Goal: Transaction & Acquisition: Book appointment/travel/reservation

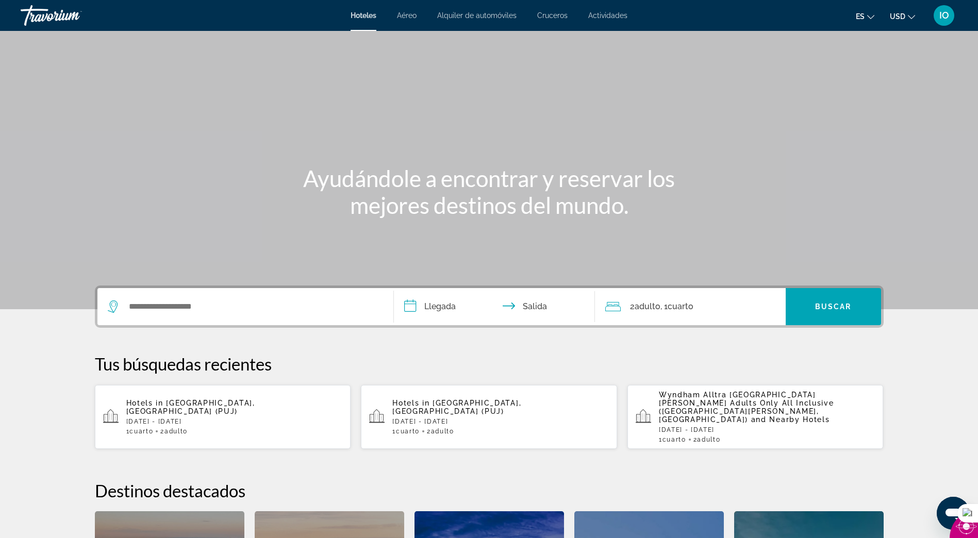
click at [486, 418] on p "Thu, 20 Nov - Sun, 23 Nov" at bounding box center [500, 421] width 217 height 7
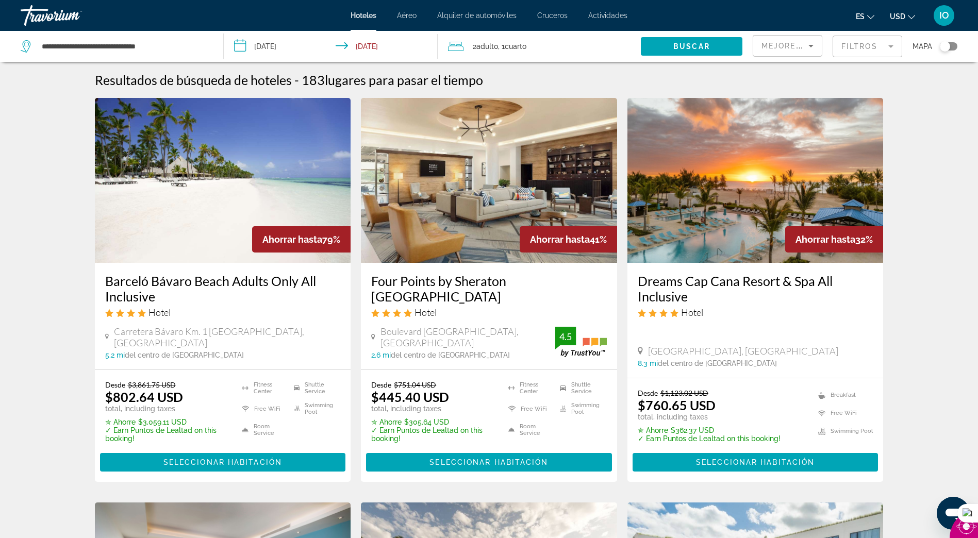
click at [268, 460] on span "Seleccionar habitación" at bounding box center [222, 463] width 119 height 8
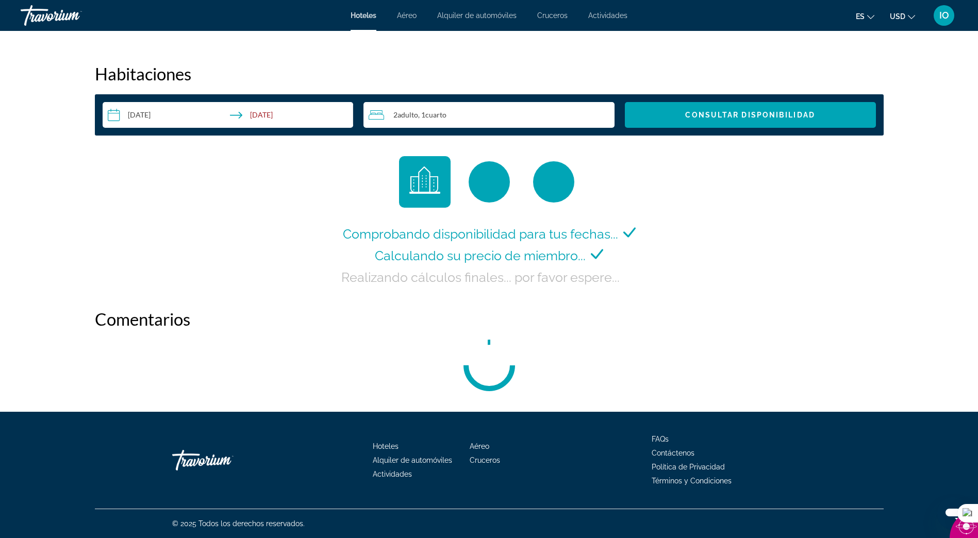
scroll to position [1304, 0]
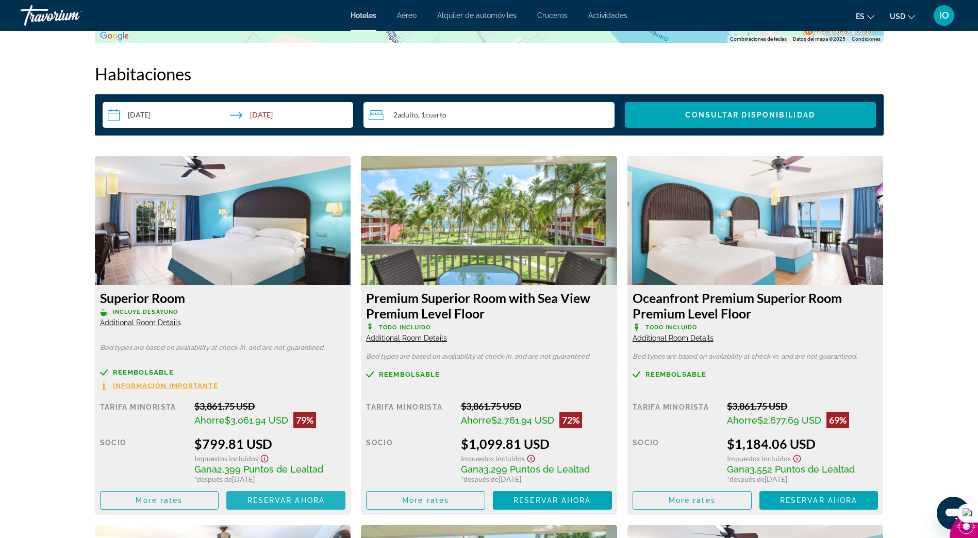
click at [293, 502] on span "Reservar ahora" at bounding box center [286, 501] width 77 height 8
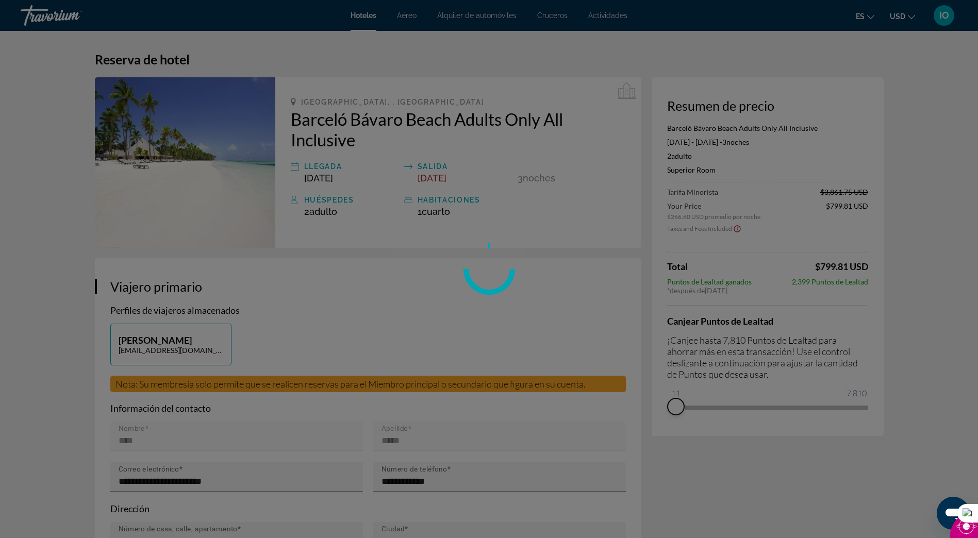
click at [676, 395] on div "Saltar al contenido principal Hoteles Aéreo Alquiler de automóviles Cruceros Ac…" at bounding box center [489, 269] width 978 height 538
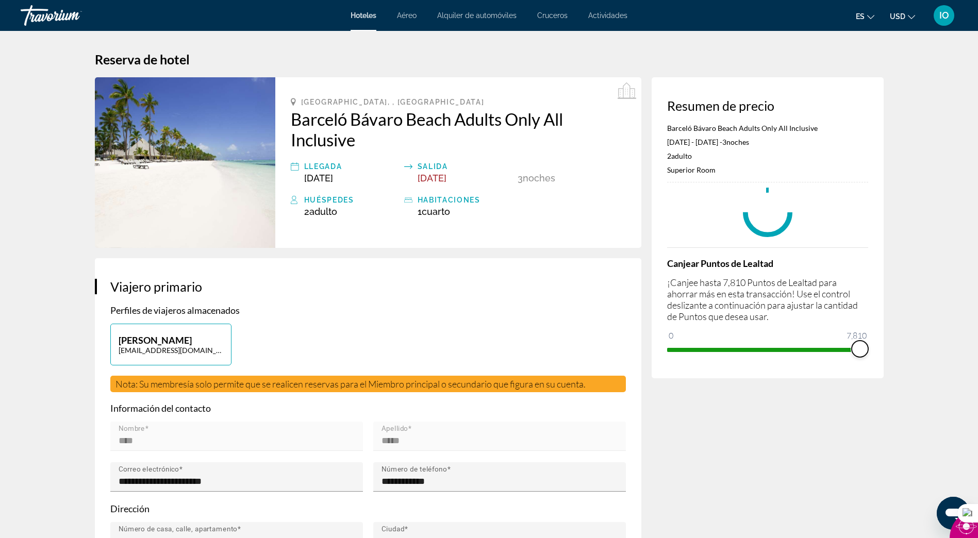
drag, startPoint x: 679, startPoint y: 345, endPoint x: 879, endPoint y: 352, distance: 199.7
click at [880, 351] on div "Saltar al contenido principal Hoteles Aéreo Alquiler de automóviles Cruceros Ac…" at bounding box center [489, 269] width 978 height 538
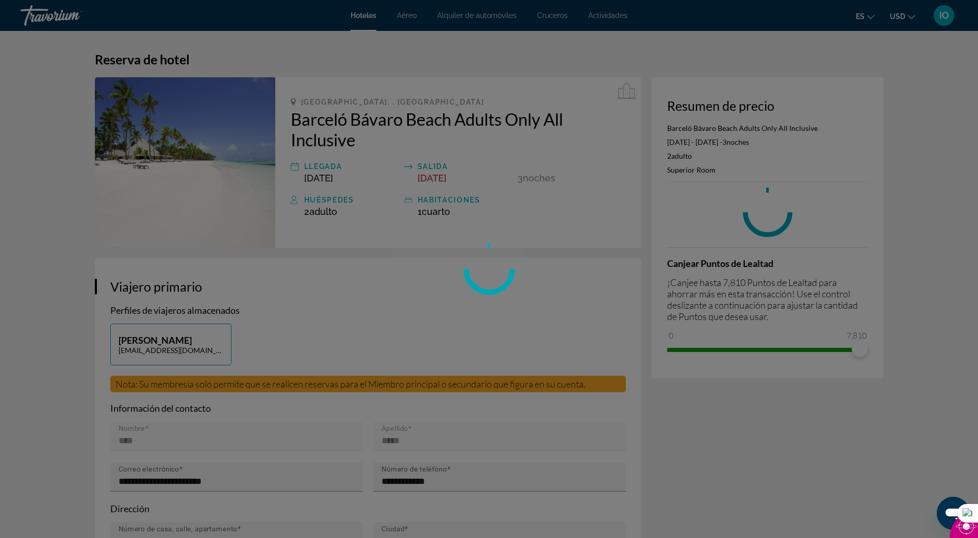
drag, startPoint x: 861, startPoint y: 348, endPoint x: 750, endPoint y: 371, distance: 113.2
click at [756, 369] on div at bounding box center [489, 269] width 978 height 538
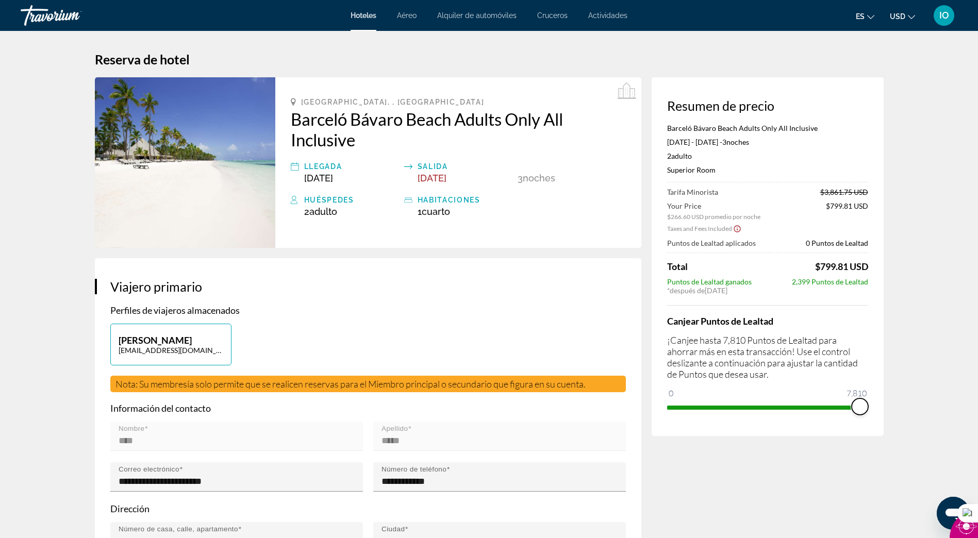
drag, startPoint x: 672, startPoint y: 396, endPoint x: 911, endPoint y: 396, distance: 238.8
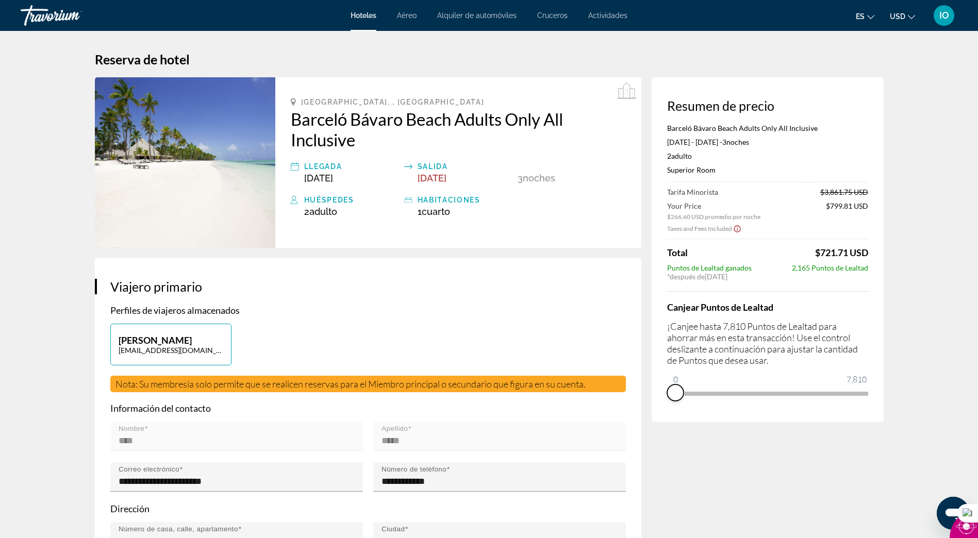
drag, startPoint x: 862, startPoint y: 408, endPoint x: 659, endPoint y: 459, distance: 209.0
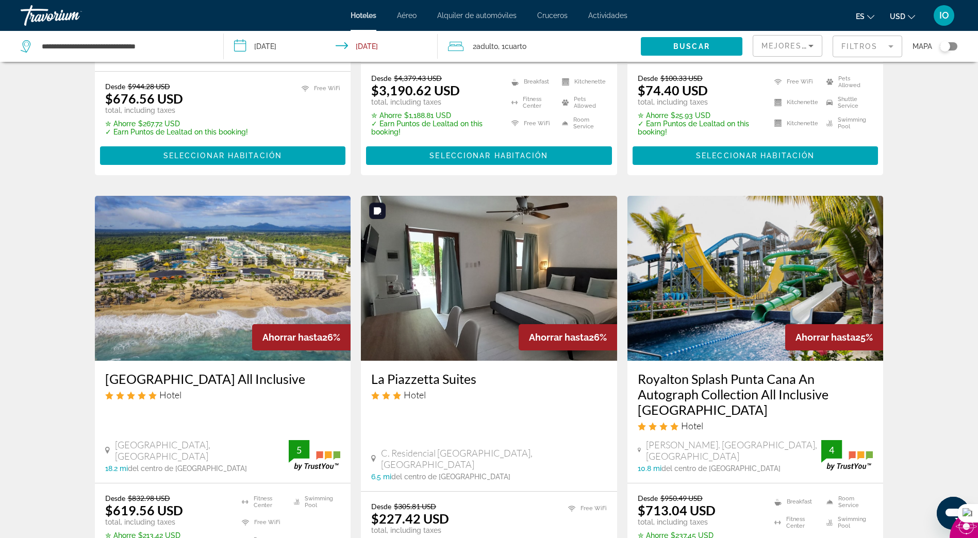
scroll to position [1344, 0]
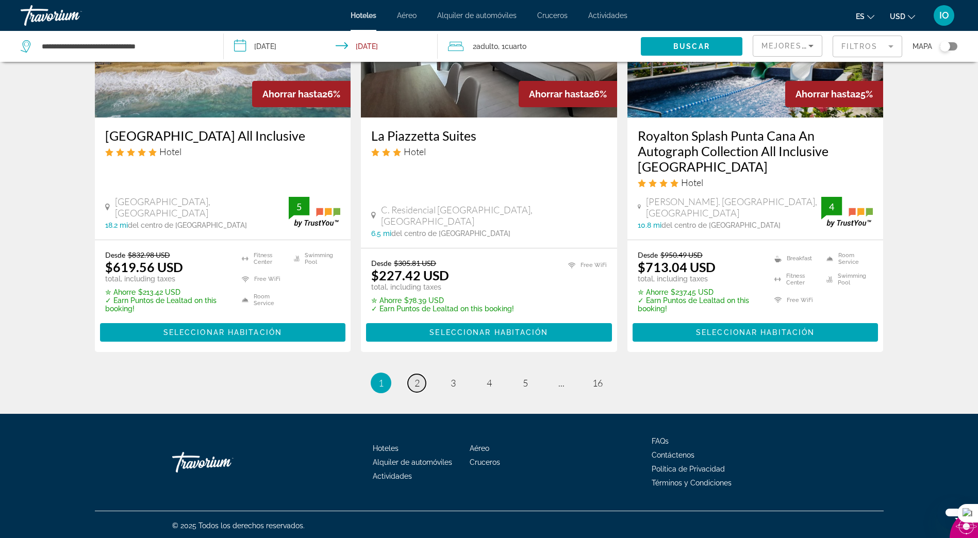
click at [415, 381] on span "2" at bounding box center [417, 383] width 5 height 11
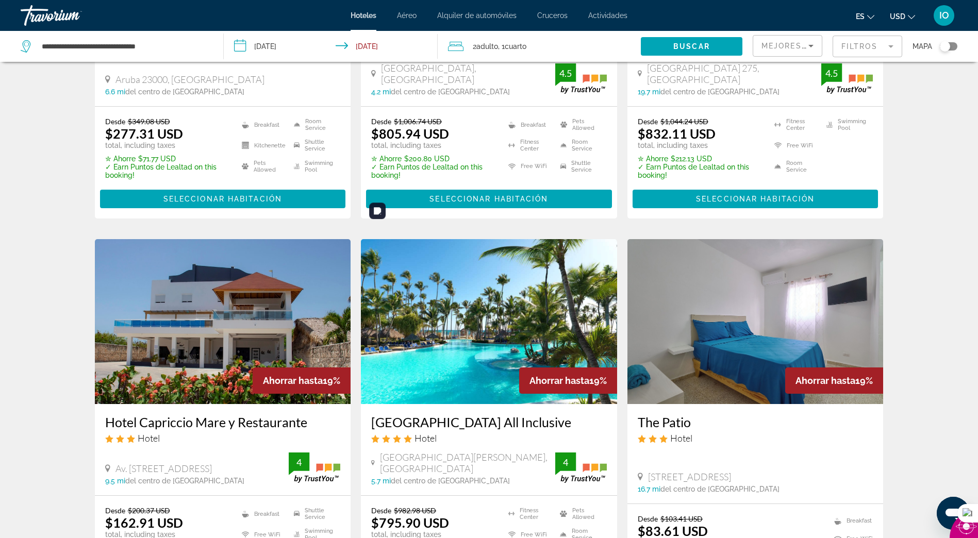
scroll to position [1313, 0]
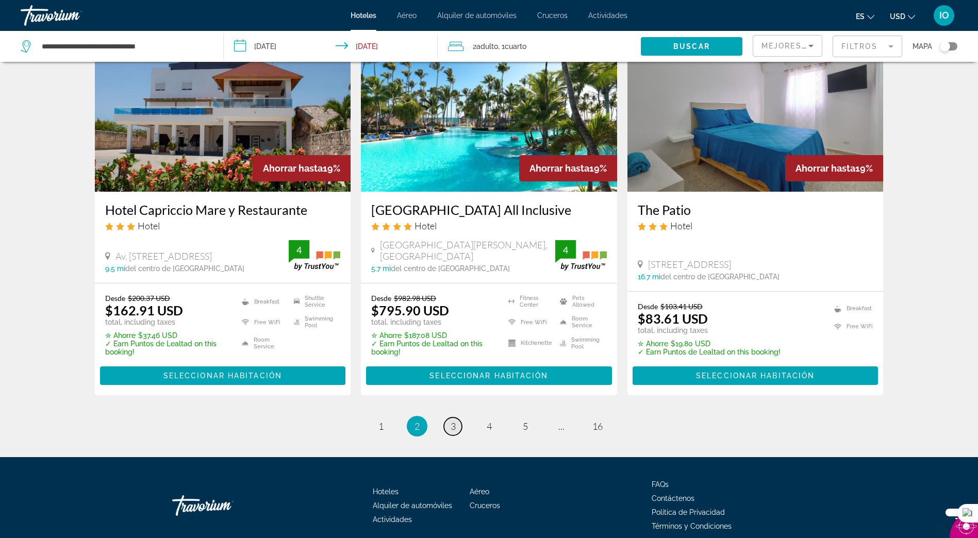
click at [453, 421] on span "3" at bounding box center [453, 426] width 5 height 11
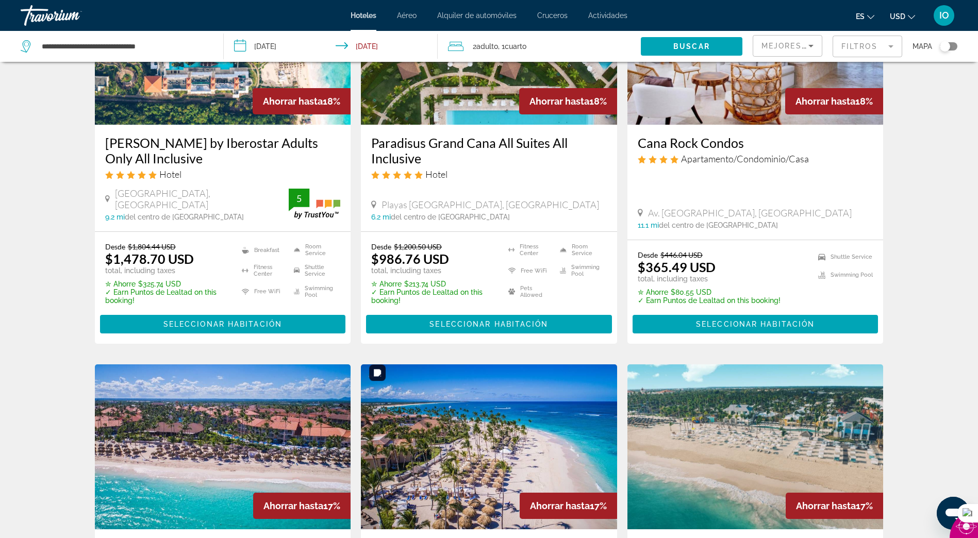
scroll to position [825, 0]
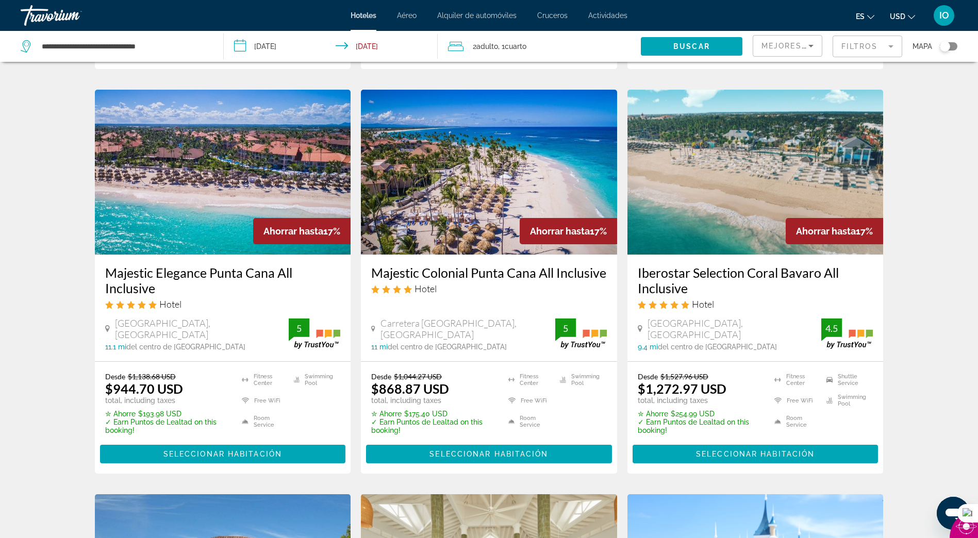
click at [169, 38] on div "**********" at bounding box center [117, 46] width 192 height 31
click at [169, 50] on input "**********" at bounding box center [124, 46] width 167 height 15
drag, startPoint x: 189, startPoint y: 53, endPoint x: 27, endPoint y: 111, distance: 171.9
click at [27, 111] on div "**********" at bounding box center [489, 141] width 978 height 1789
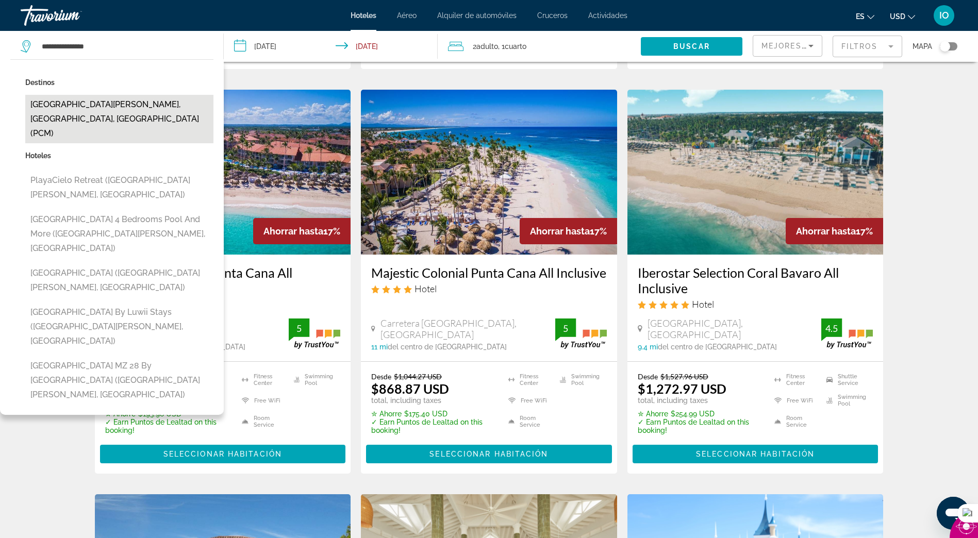
click at [143, 107] on button "[GEOGRAPHIC_DATA][PERSON_NAME], [GEOGRAPHIC_DATA], [GEOGRAPHIC_DATA] (PCM)" at bounding box center [119, 119] width 188 height 48
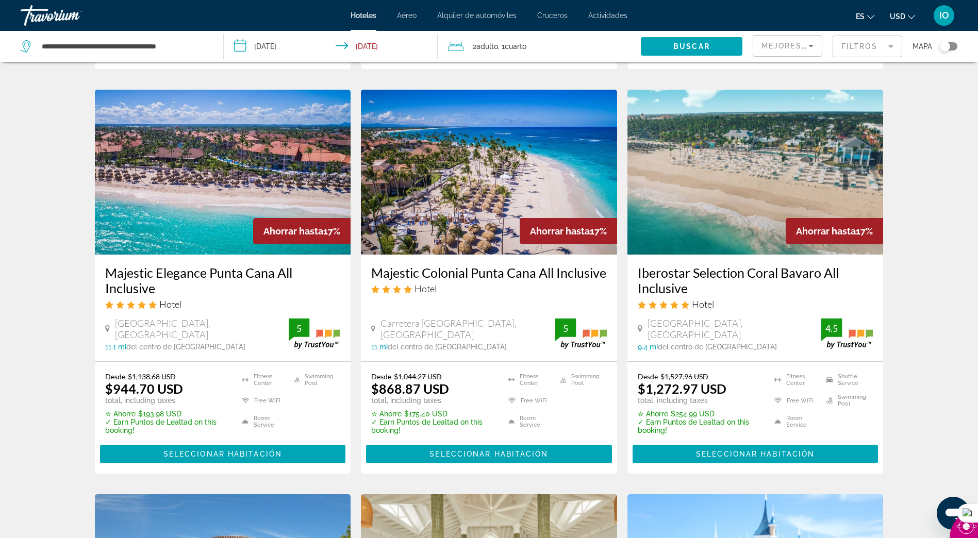
drag, startPoint x: 683, startPoint y: 41, endPoint x: 680, endPoint y: 50, distance: 8.6
click at [683, 42] on span "Search widget" at bounding box center [692, 46] width 102 height 25
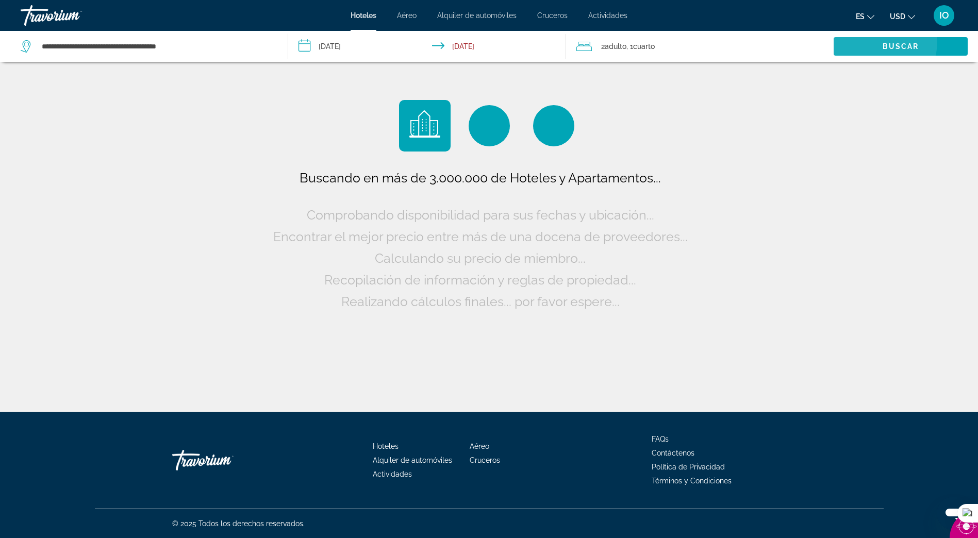
scroll to position [0, 0]
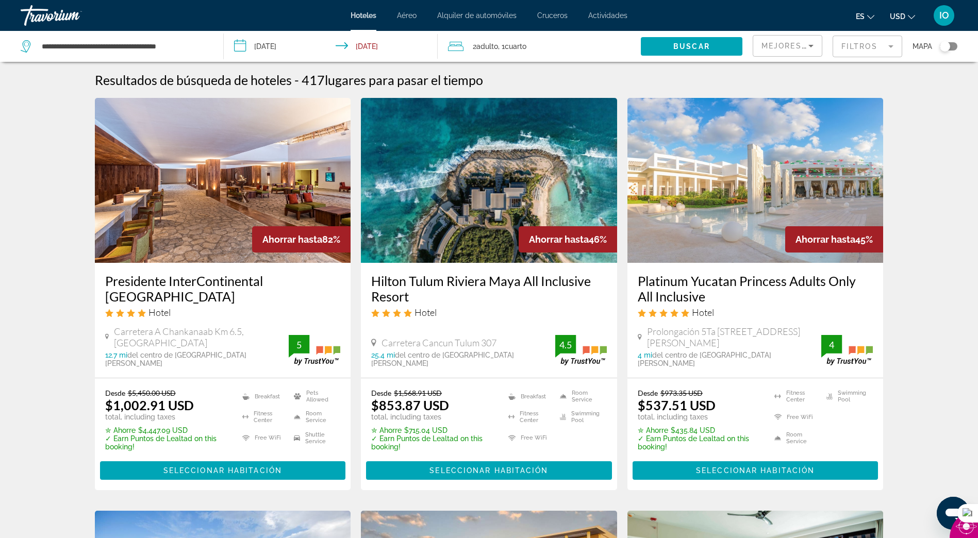
click at [188, 32] on div "**********" at bounding box center [117, 46] width 192 height 31
click at [201, 44] on input "**********" at bounding box center [124, 46] width 167 height 15
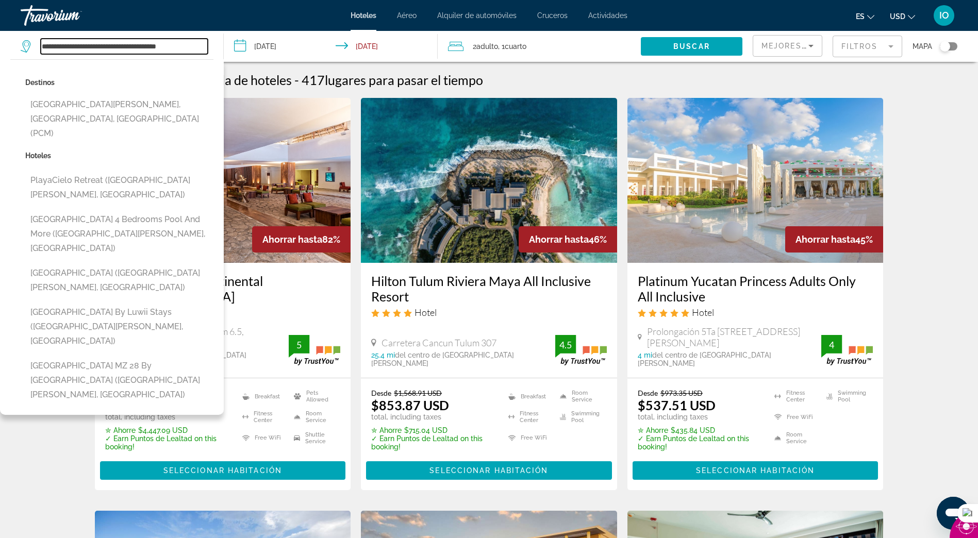
drag, startPoint x: 151, startPoint y: 49, endPoint x: 190, endPoint y: 32, distance: 42.3
click at [153, 47] on input "**********" at bounding box center [124, 46] width 167 height 15
click at [198, 48] on input "**********" at bounding box center [124, 46] width 167 height 15
drag, startPoint x: 202, startPoint y: 48, endPoint x: -2, endPoint y: -11, distance: 212.2
click at [0, 0] on html "**********" at bounding box center [489, 269] width 978 height 538
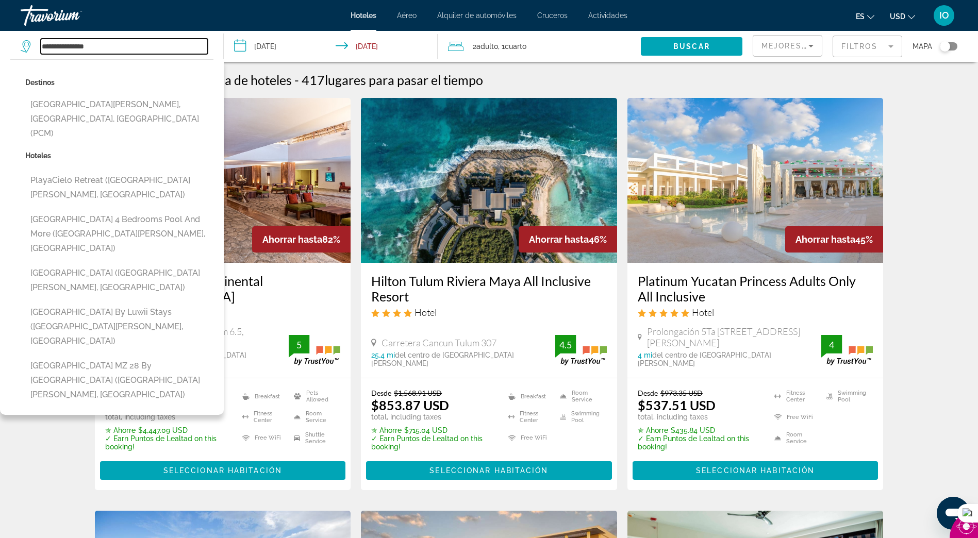
drag, startPoint x: 135, startPoint y: 42, endPoint x: 17, endPoint y: 55, distance: 119.4
click at [17, 55] on app-destination-search "**********" at bounding box center [112, 46] width 224 height 31
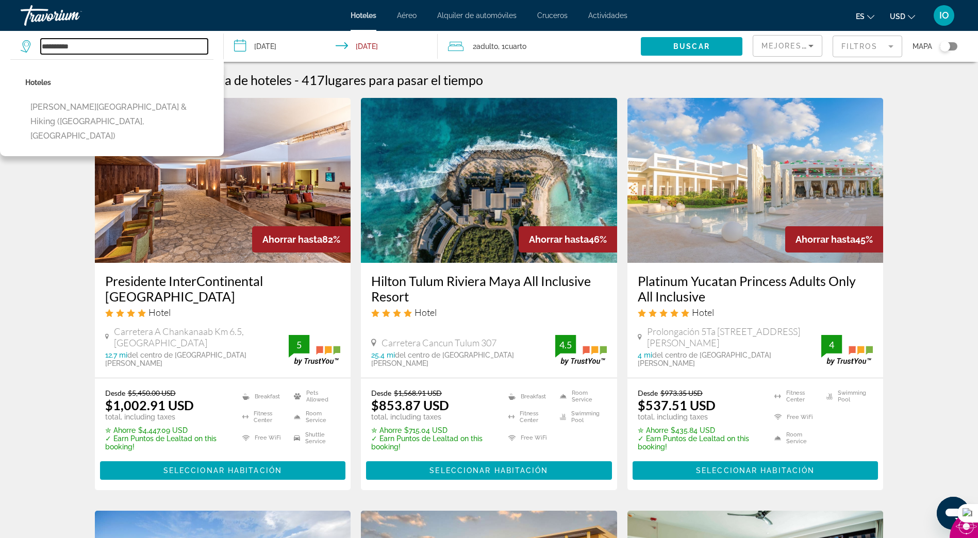
drag, startPoint x: 98, startPoint y: 41, endPoint x: 26, endPoint y: 57, distance: 73.5
click at [26, 54] on div "**********" at bounding box center [117, 46] width 192 height 31
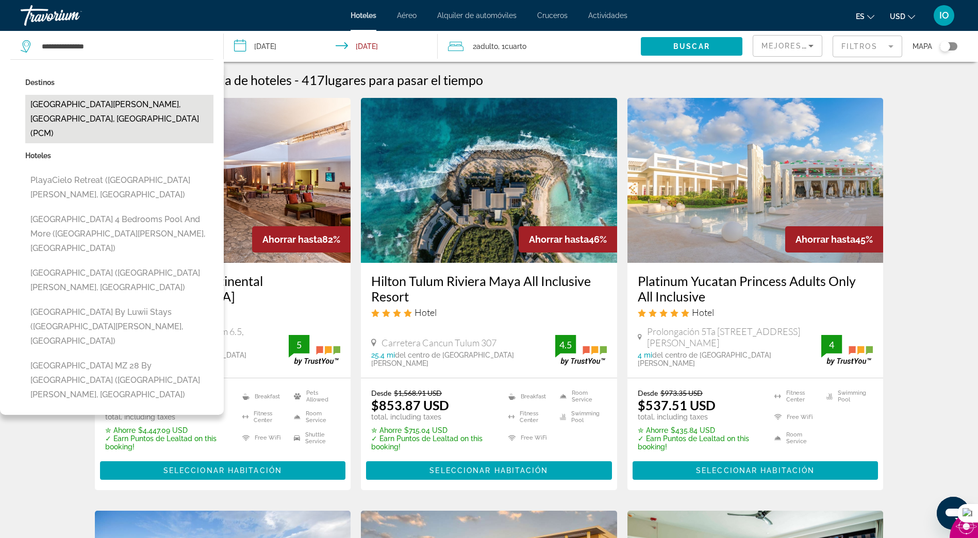
click at [98, 101] on button "[GEOGRAPHIC_DATA][PERSON_NAME], [GEOGRAPHIC_DATA], [GEOGRAPHIC_DATA] (PCM)" at bounding box center [119, 119] width 188 height 48
type input "**********"
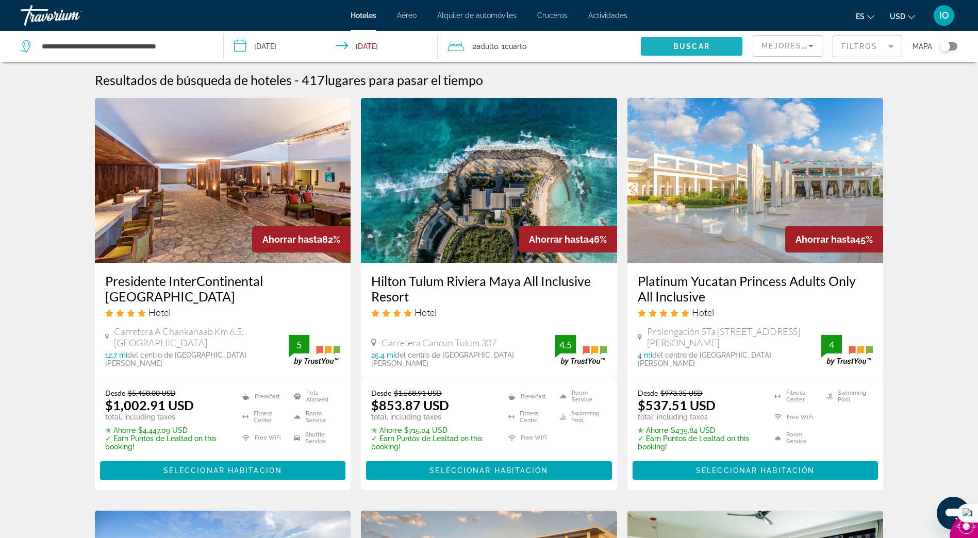
click at [677, 47] on span "Buscar" at bounding box center [692, 46] width 37 height 8
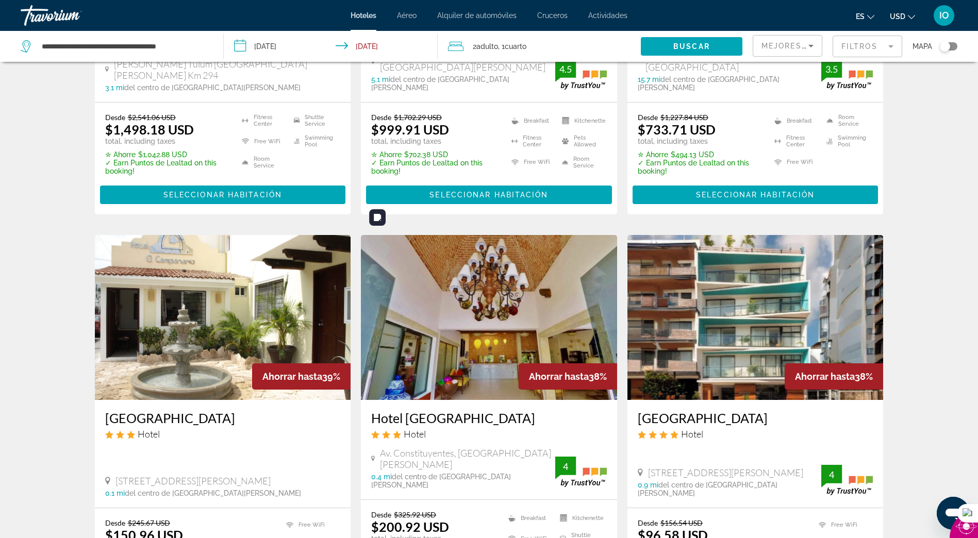
scroll to position [1319, 0]
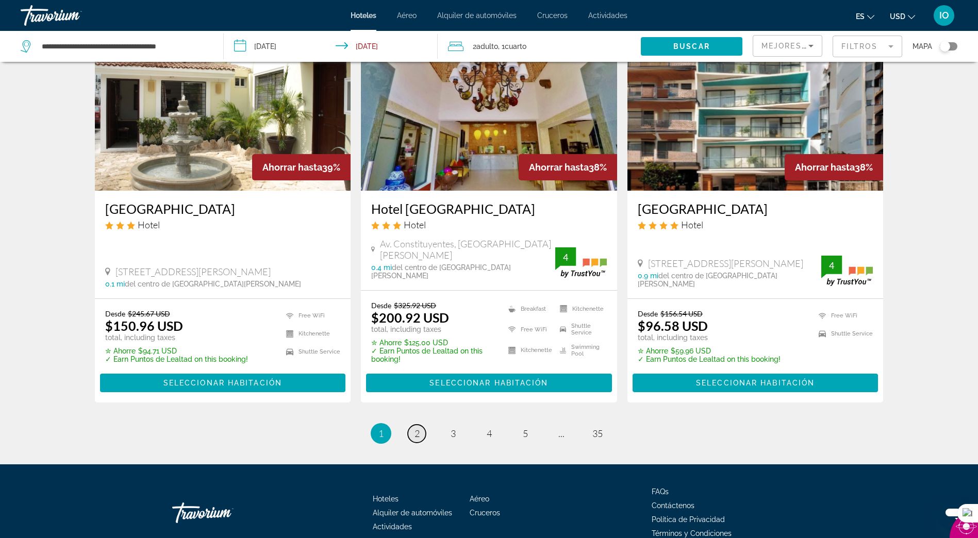
click at [417, 428] on span "2" at bounding box center [417, 433] width 5 height 11
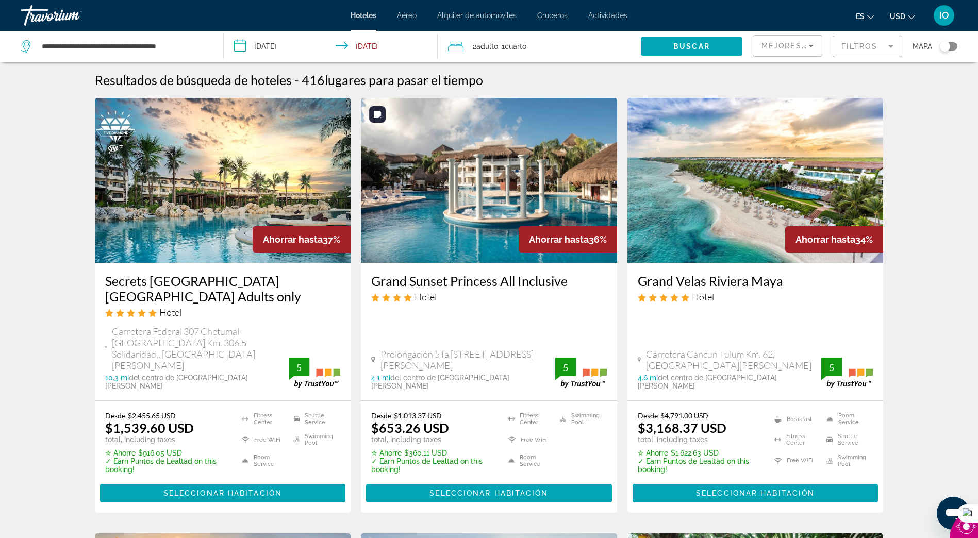
click at [474, 182] on img "Main content" at bounding box center [489, 180] width 256 height 165
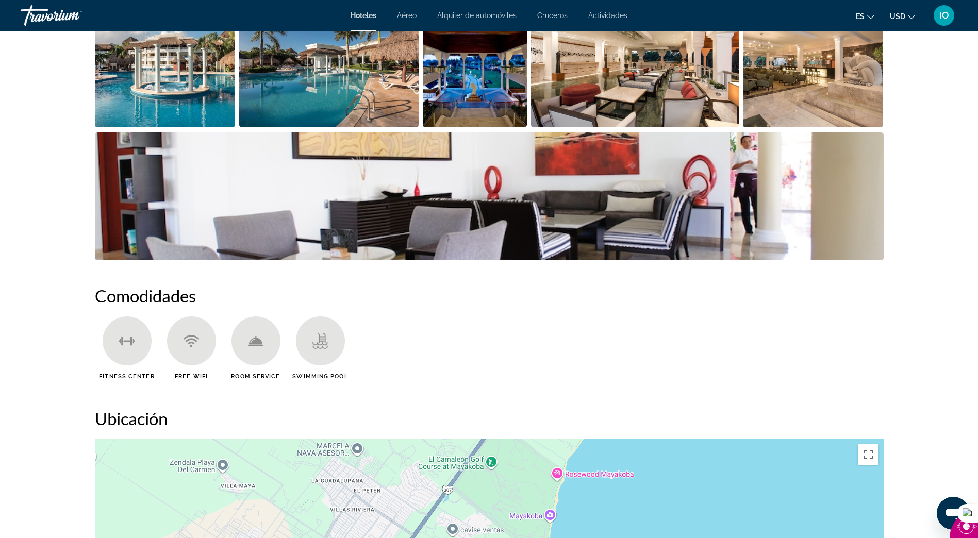
scroll to position [825, 0]
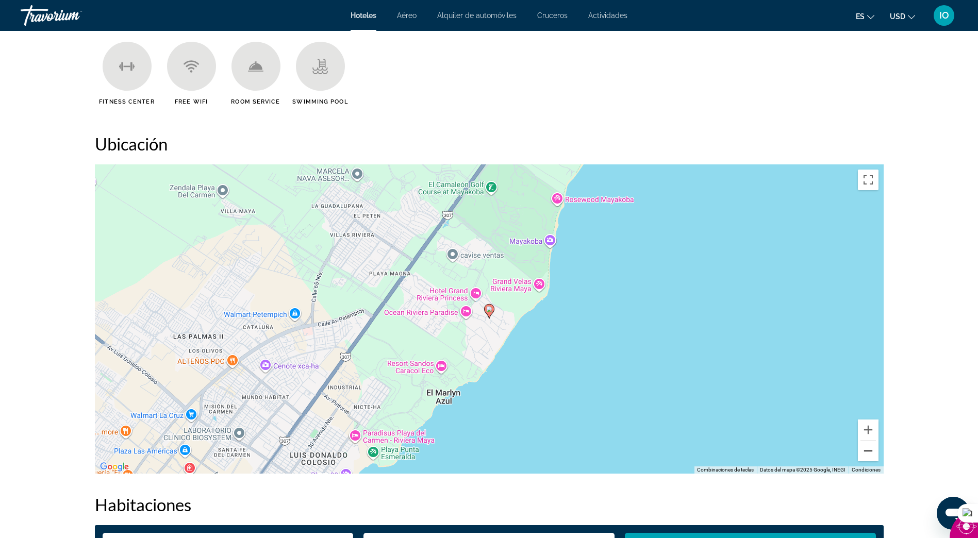
click at [874, 450] on button "Alejar" at bounding box center [868, 451] width 21 height 21
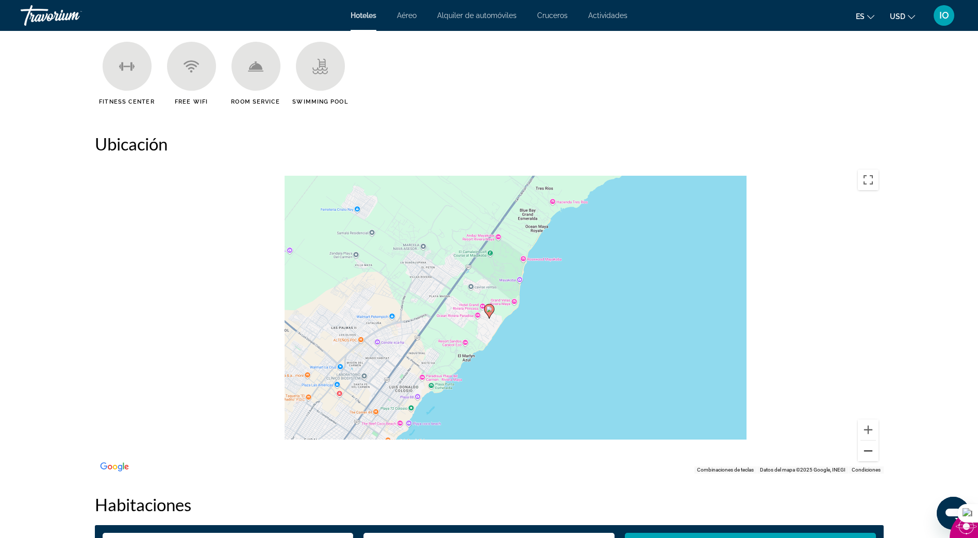
click at [873, 450] on button "Alejar" at bounding box center [868, 451] width 21 height 21
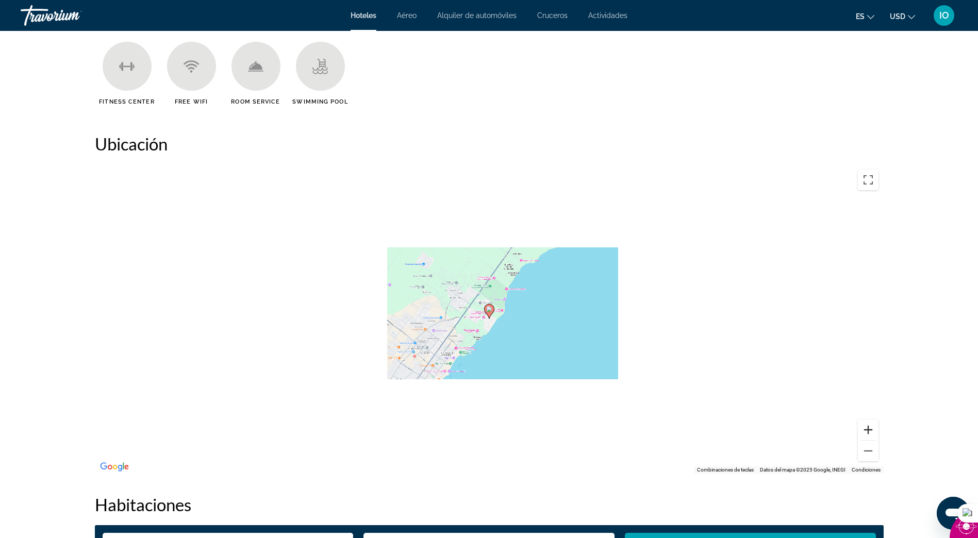
click at [865, 430] on button "Acercar" at bounding box center [868, 430] width 21 height 21
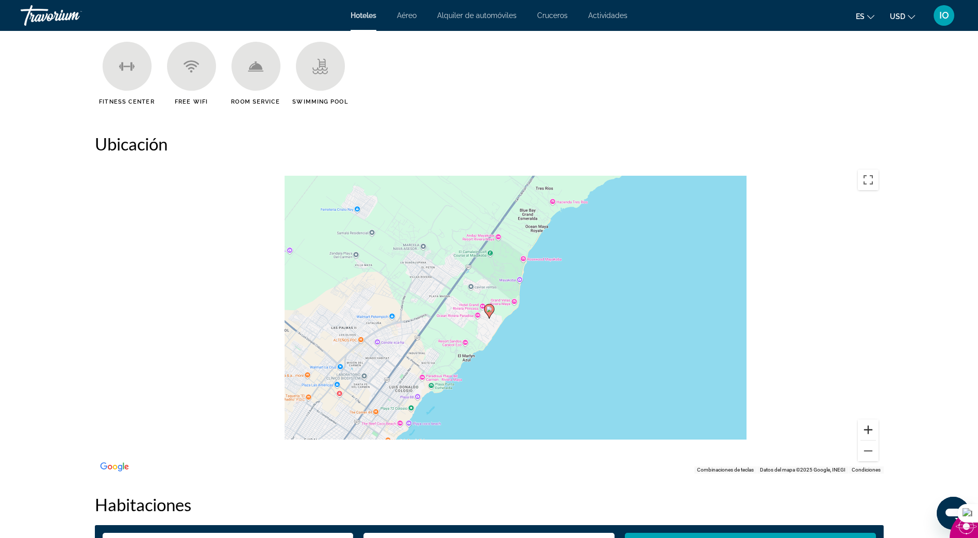
click at [866, 430] on button "Acercar" at bounding box center [868, 430] width 21 height 21
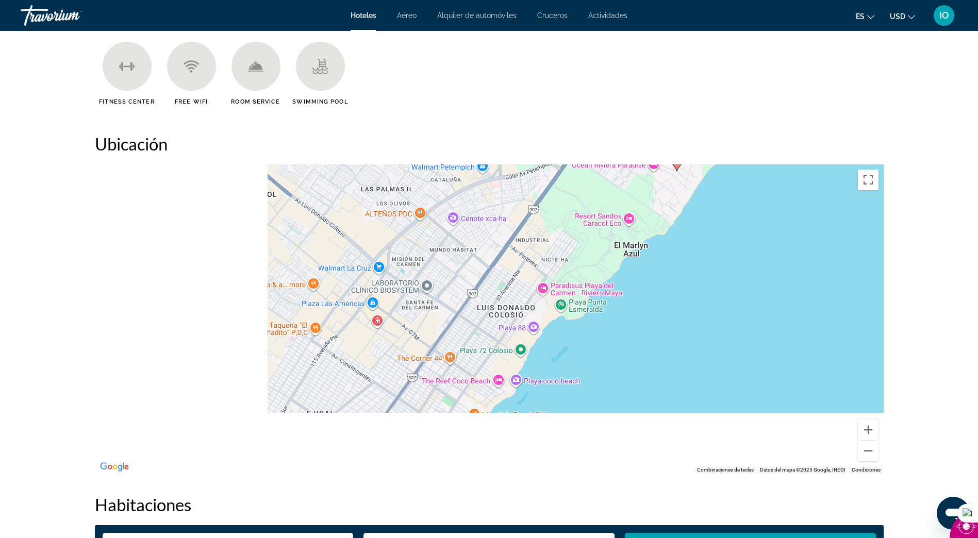
drag, startPoint x: 468, startPoint y: 374, endPoint x: 656, endPoint y: 230, distance: 236.8
click at [656, 228] on div "Para activar la función de arrastrar con el teclado, presiona Alt + Intro. Una …" at bounding box center [489, 319] width 789 height 309
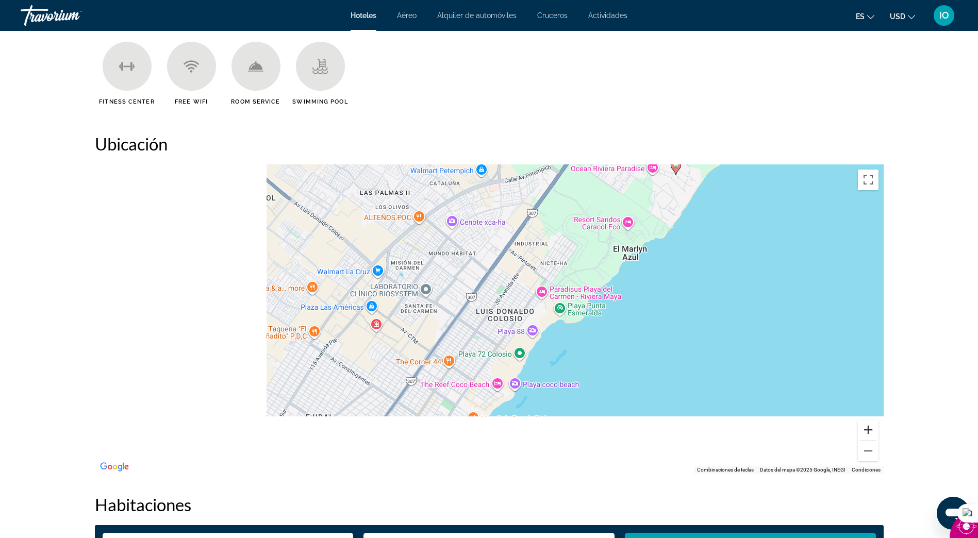
click at [870, 432] on button "Acercar" at bounding box center [868, 430] width 21 height 21
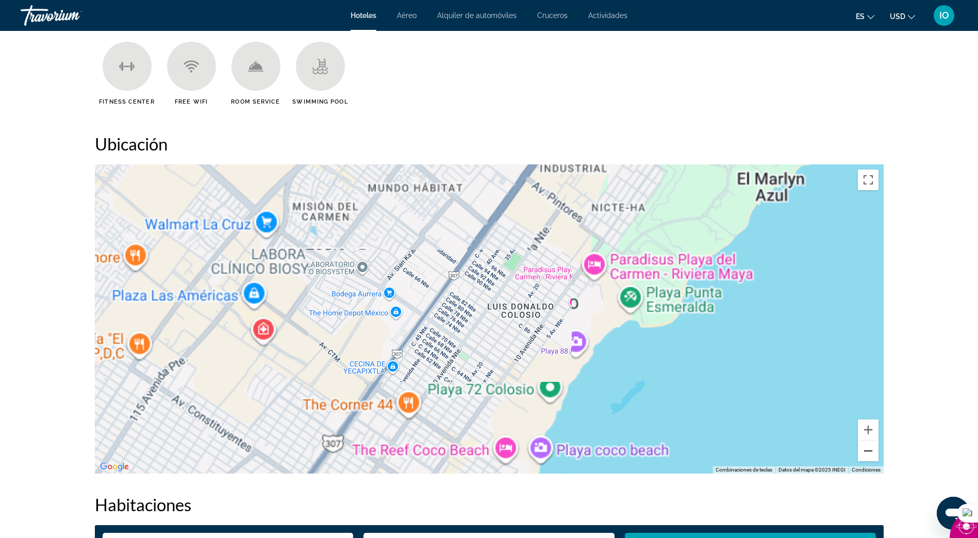
click at [874, 454] on button "Alejar" at bounding box center [868, 451] width 21 height 21
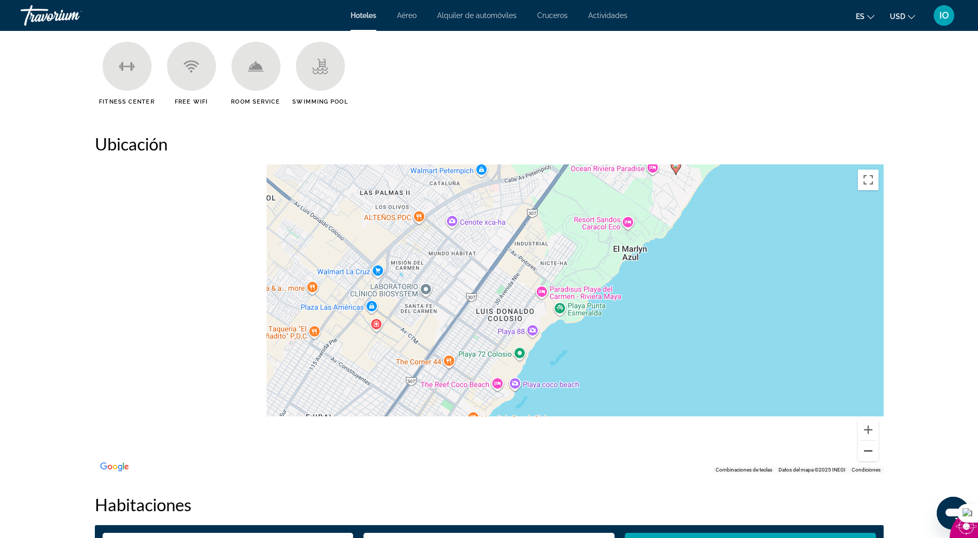
click at [874, 454] on button "Alejar" at bounding box center [868, 451] width 21 height 21
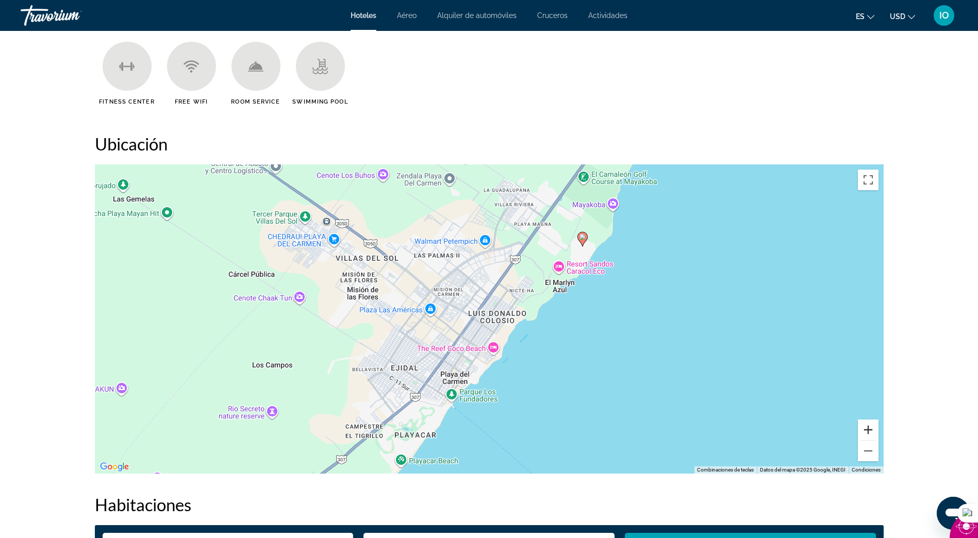
click at [873, 436] on button "Acercar" at bounding box center [868, 430] width 21 height 21
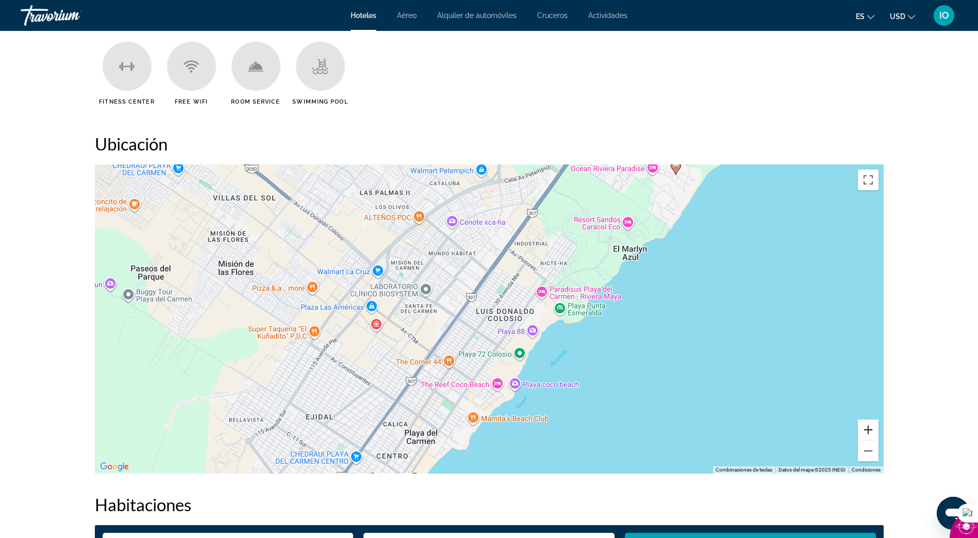
click at [864, 427] on button "Acercar" at bounding box center [868, 430] width 21 height 21
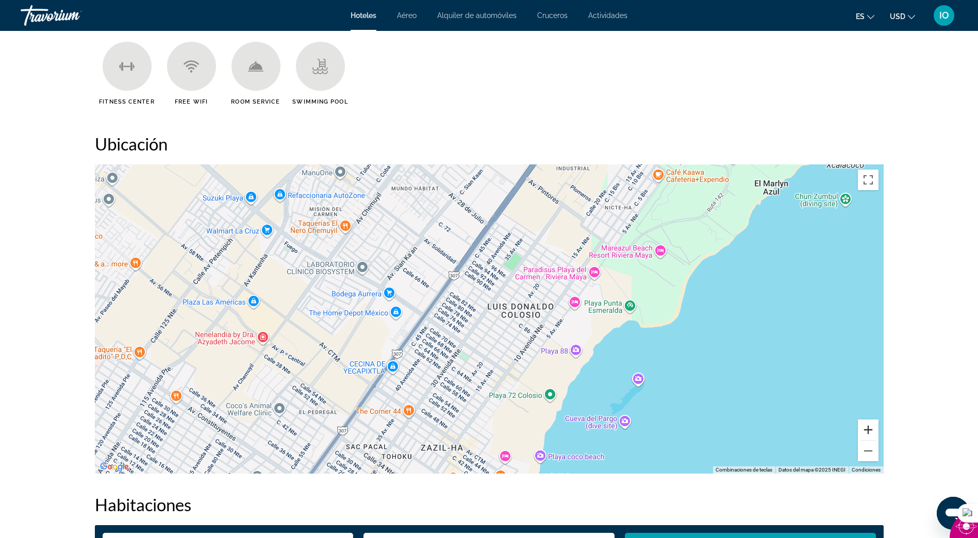
click at [873, 432] on button "Acercar" at bounding box center [868, 430] width 21 height 21
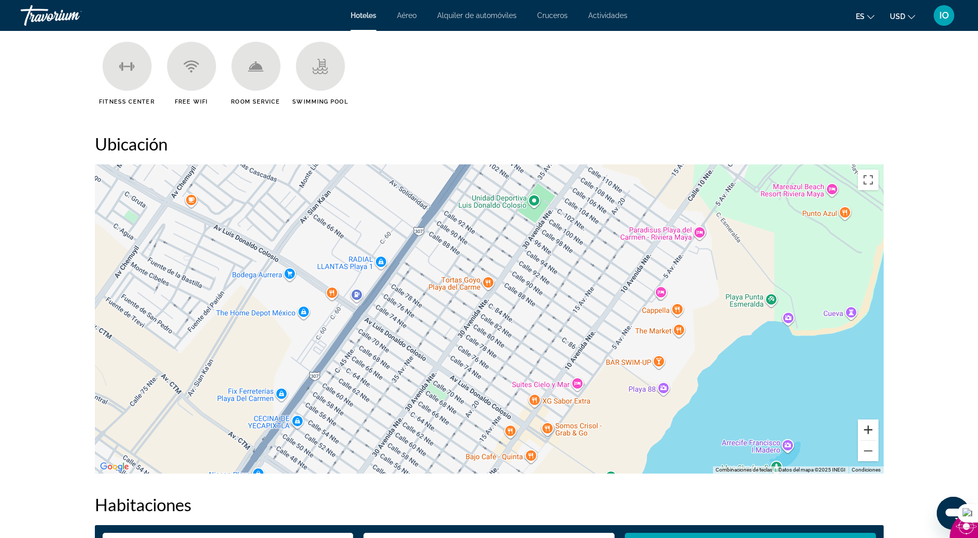
click at [871, 429] on button "Acercar" at bounding box center [868, 430] width 21 height 21
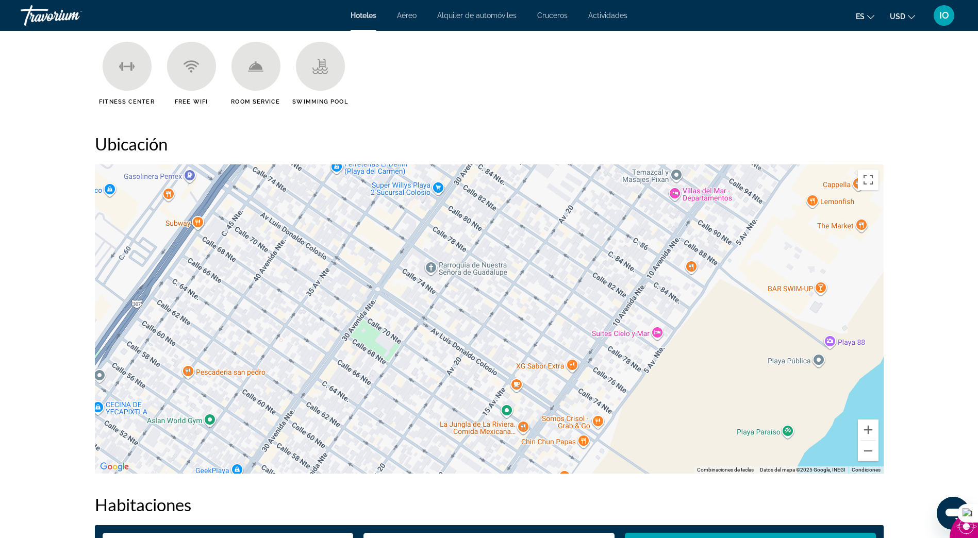
drag, startPoint x: 753, startPoint y: 347, endPoint x: 746, endPoint y: 224, distance: 123.5
click at [746, 223] on div "Main content" at bounding box center [489, 319] width 789 height 309
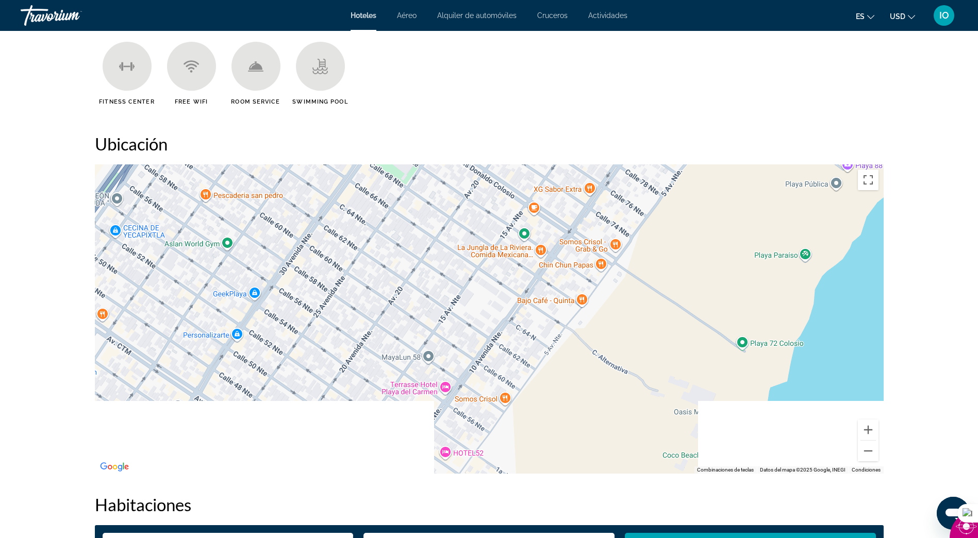
drag, startPoint x: 649, startPoint y: 401, endPoint x: 665, endPoint y: 227, distance: 174.5
click at [665, 226] on div "Main content" at bounding box center [489, 319] width 789 height 309
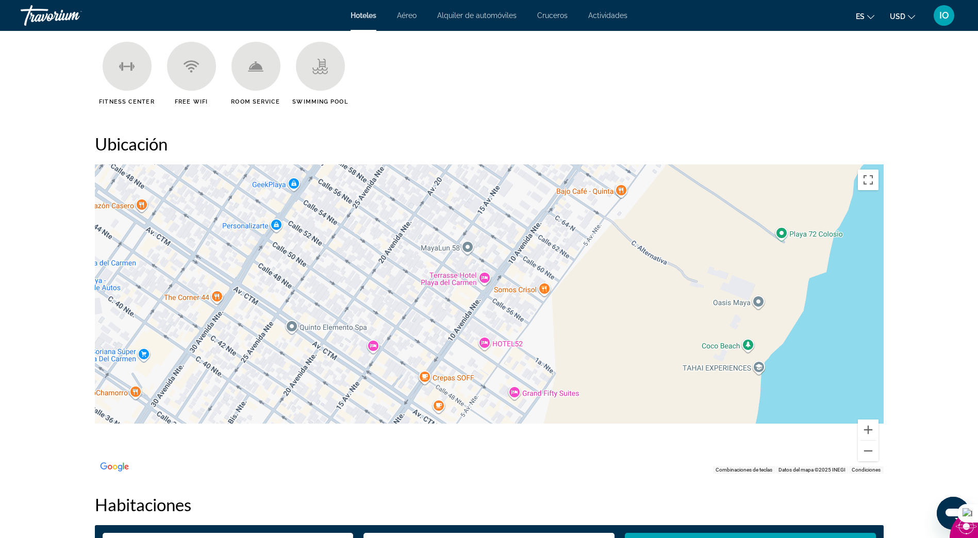
drag, startPoint x: 611, startPoint y: 379, endPoint x: 651, endPoint y: 269, distance: 117.0
click at [651, 266] on div "Main content" at bounding box center [489, 319] width 789 height 309
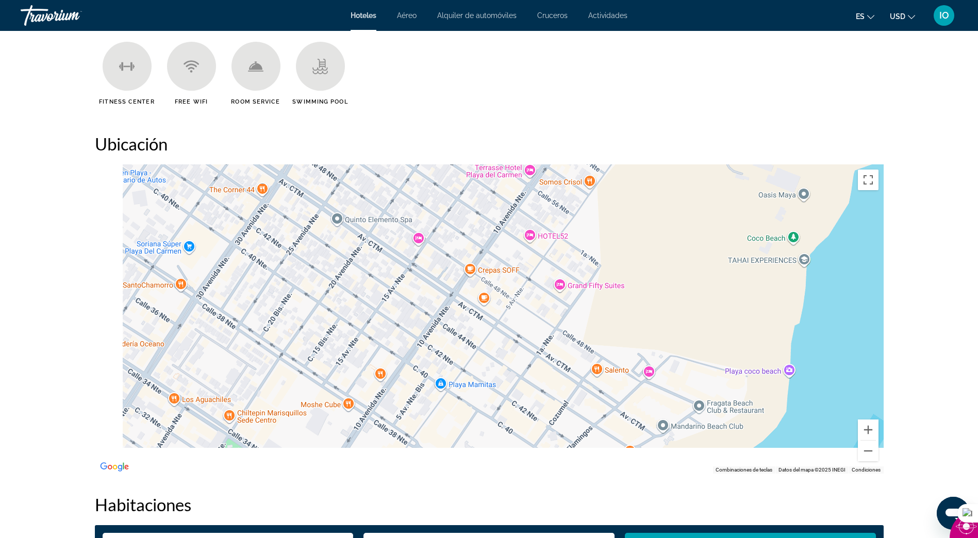
drag, startPoint x: 612, startPoint y: 358, endPoint x: 658, endPoint y: 253, distance: 114.3
click at [658, 251] on div "Main content" at bounding box center [489, 319] width 789 height 309
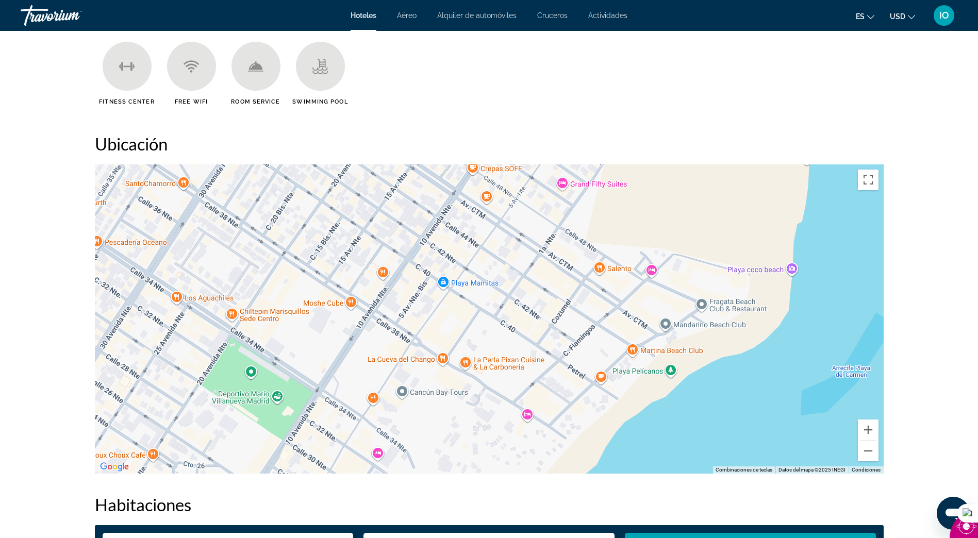
drag, startPoint x: 649, startPoint y: 343, endPoint x: 651, endPoint y: 241, distance: 101.6
click at [651, 241] on div "Main content" at bounding box center [489, 319] width 789 height 309
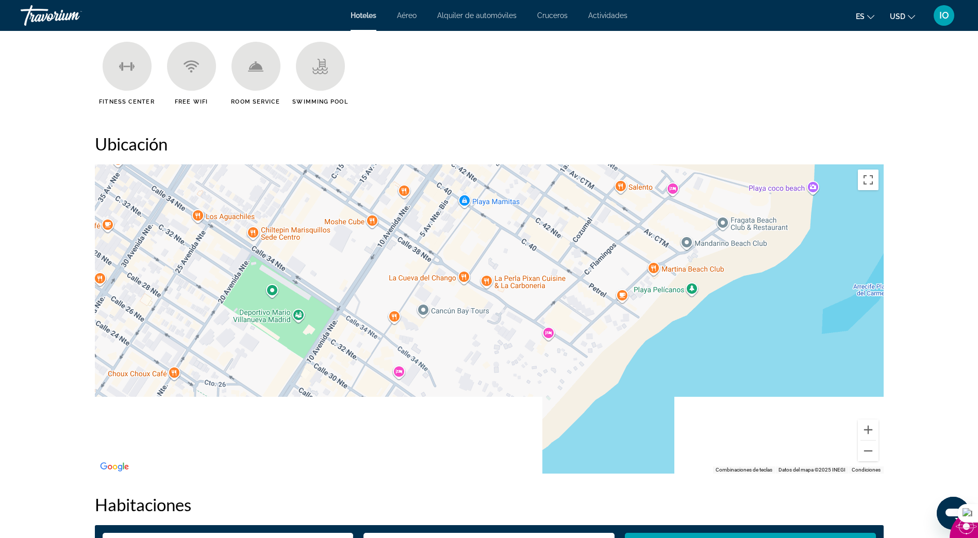
drag, startPoint x: 509, startPoint y: 379, endPoint x: 531, endPoint y: 294, distance: 87.4
click at [531, 293] on div "Main content" at bounding box center [489, 319] width 789 height 309
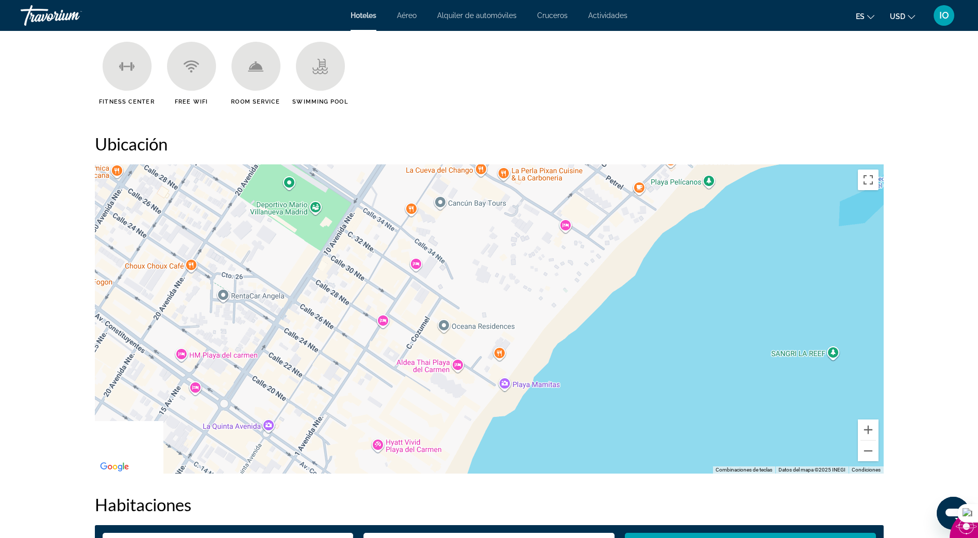
drag, startPoint x: 488, startPoint y: 399, endPoint x: 504, endPoint y: 292, distance: 108.0
click at [504, 292] on div "Main content" at bounding box center [489, 319] width 789 height 309
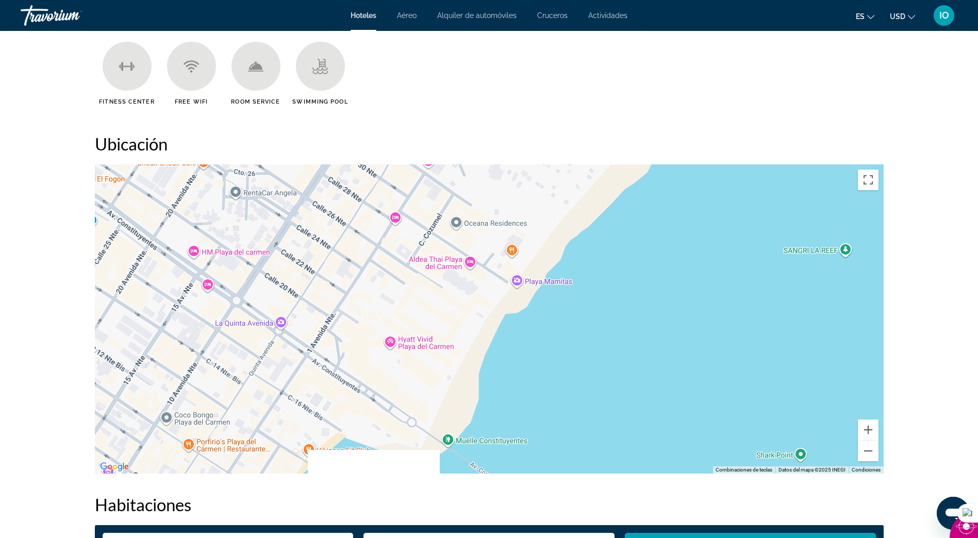
drag, startPoint x: 439, startPoint y: 440, endPoint x: 452, endPoint y: 336, distance: 105.5
click at [452, 336] on div "Main content" at bounding box center [489, 319] width 789 height 309
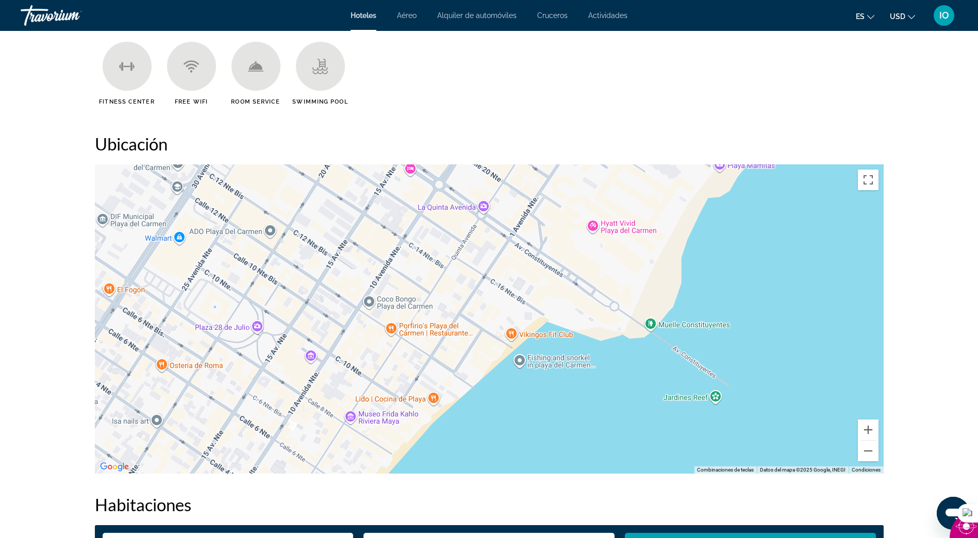
drag, startPoint x: 206, startPoint y: 385, endPoint x: 410, endPoint y: 269, distance: 234.0
click at [410, 269] on div "Main content" at bounding box center [489, 319] width 789 height 309
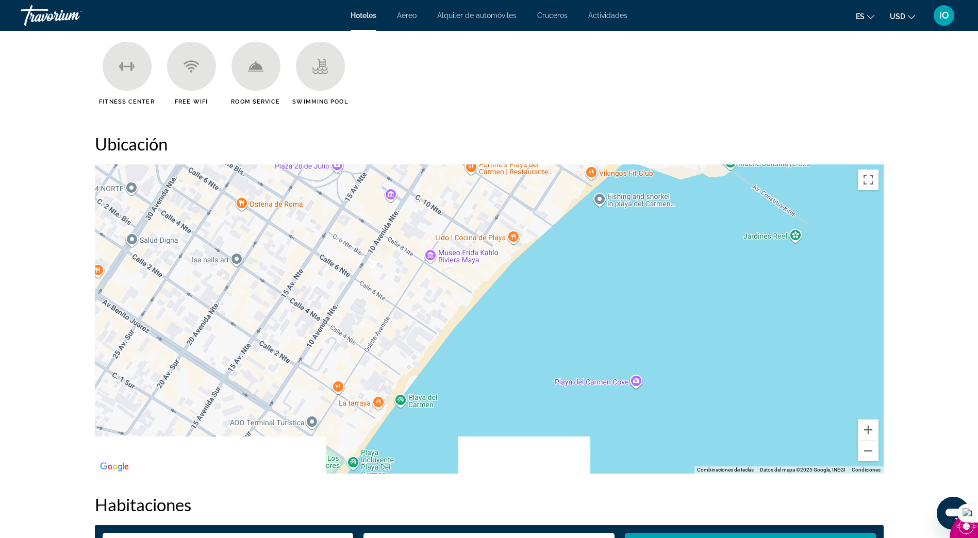
drag, startPoint x: 306, startPoint y: 427, endPoint x: 361, endPoint y: 297, distance: 141.5
click at [372, 285] on div "Main content" at bounding box center [489, 319] width 789 height 309
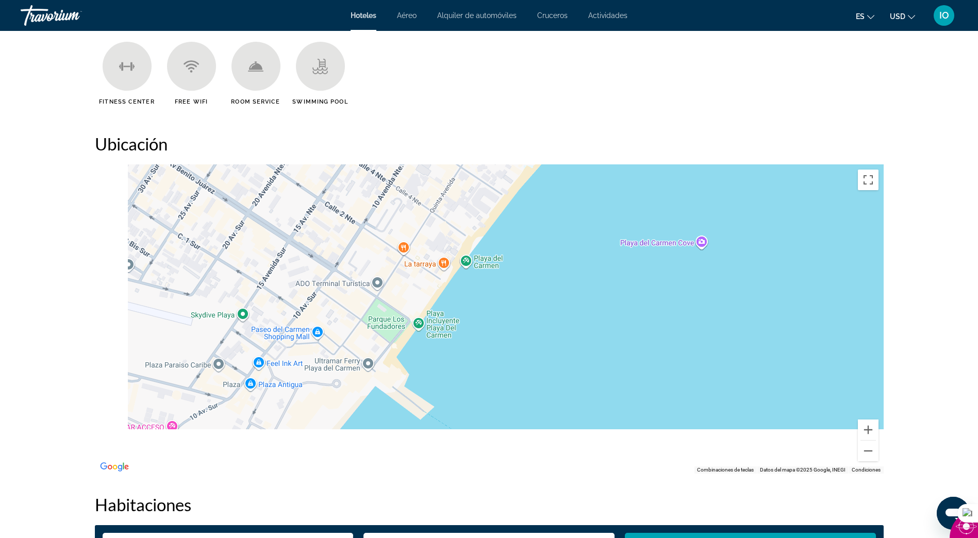
drag, startPoint x: 304, startPoint y: 407, endPoint x: 371, endPoint y: 270, distance: 152.5
click at [371, 268] on div "Main content" at bounding box center [489, 319] width 789 height 309
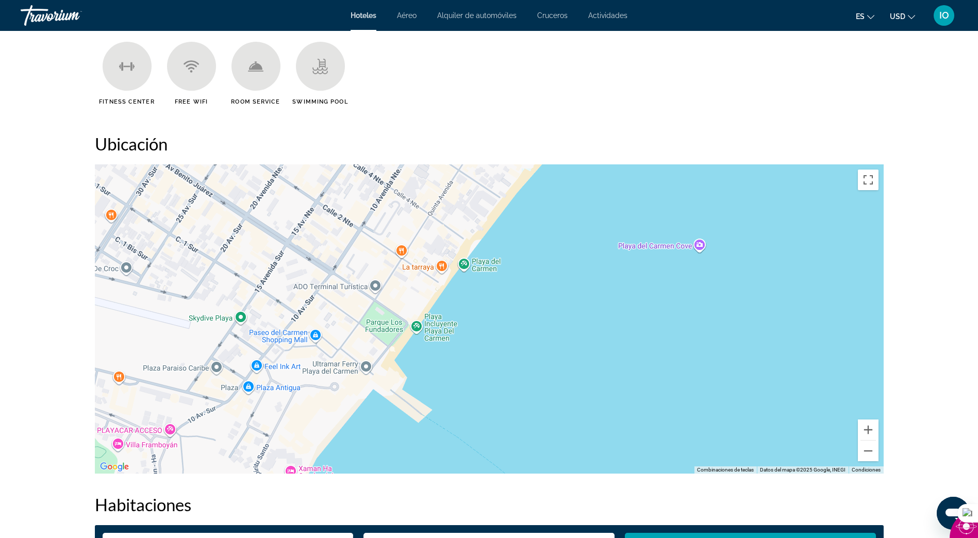
click at [343, 367] on div "Main content" at bounding box center [489, 319] width 789 height 309
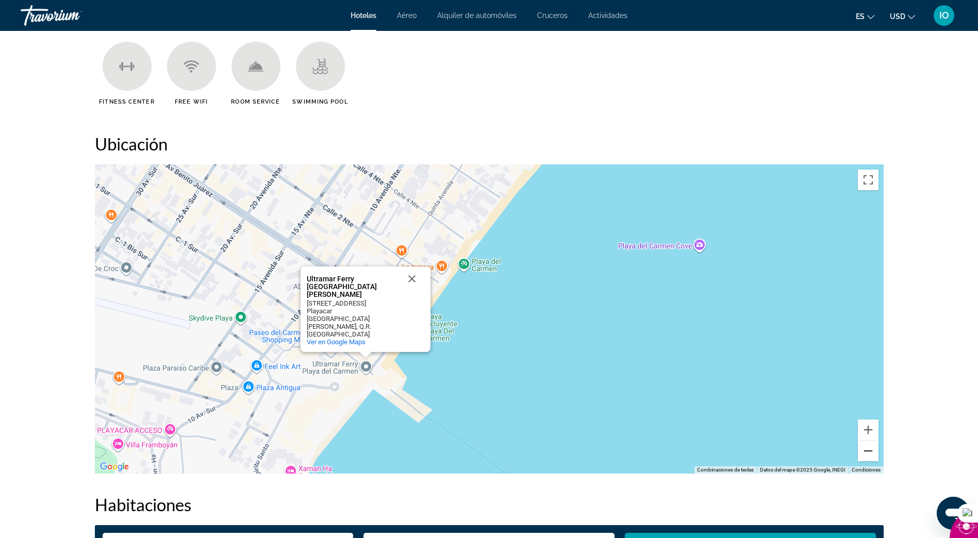
click at [865, 454] on button "Alejar" at bounding box center [868, 451] width 21 height 21
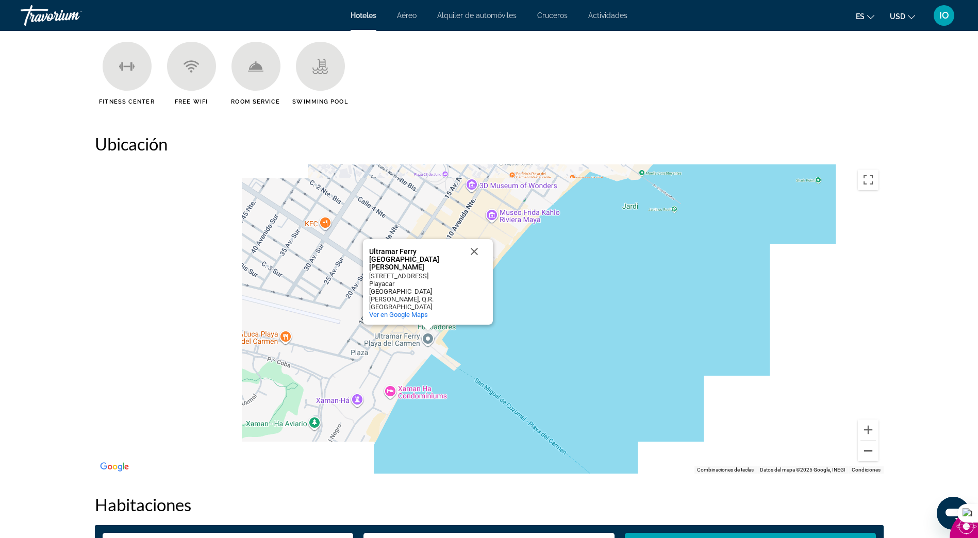
click at [865, 454] on button "Alejar" at bounding box center [868, 451] width 21 height 21
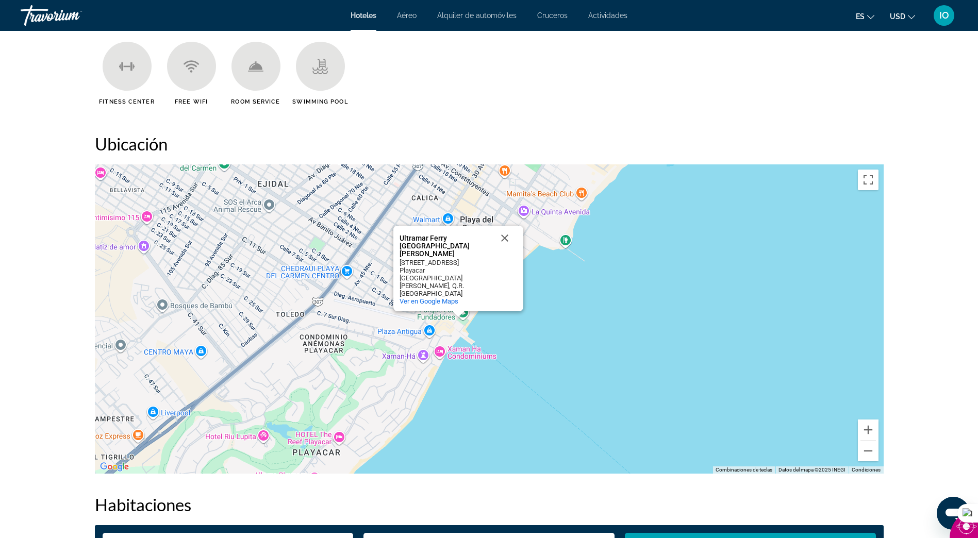
click at [504, 251] on button "Cerrar" at bounding box center [505, 238] width 25 height 25
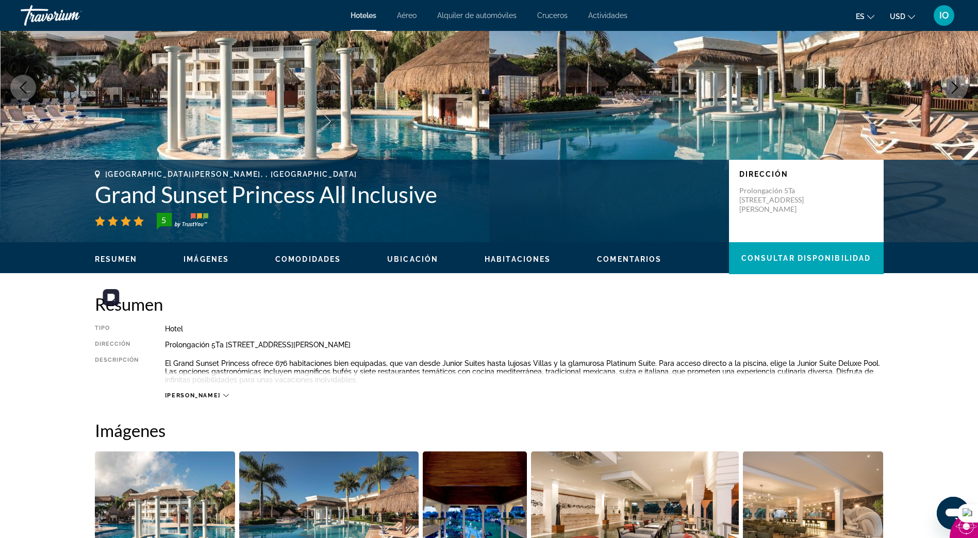
scroll to position [0, 0]
